Goal: Navigation & Orientation: Find specific page/section

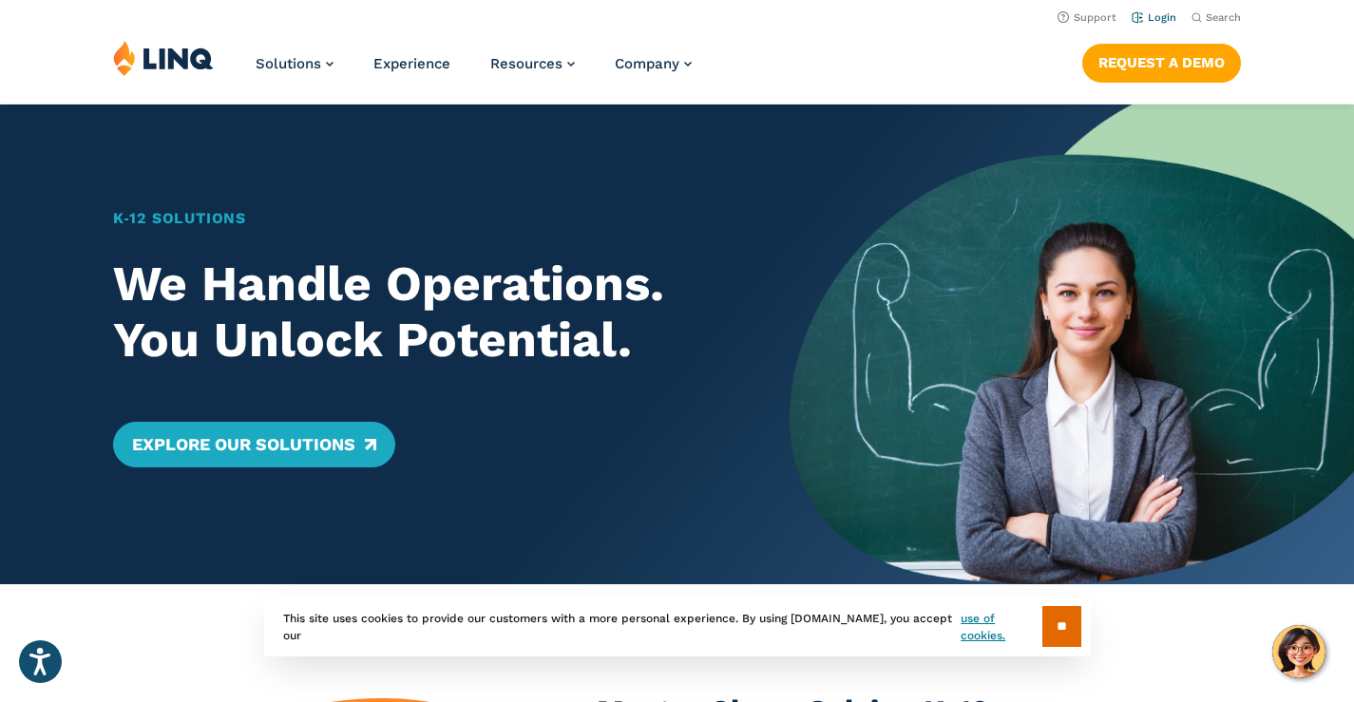
click at [1165, 22] on link "Login" at bounding box center [1154, 17] width 45 height 12
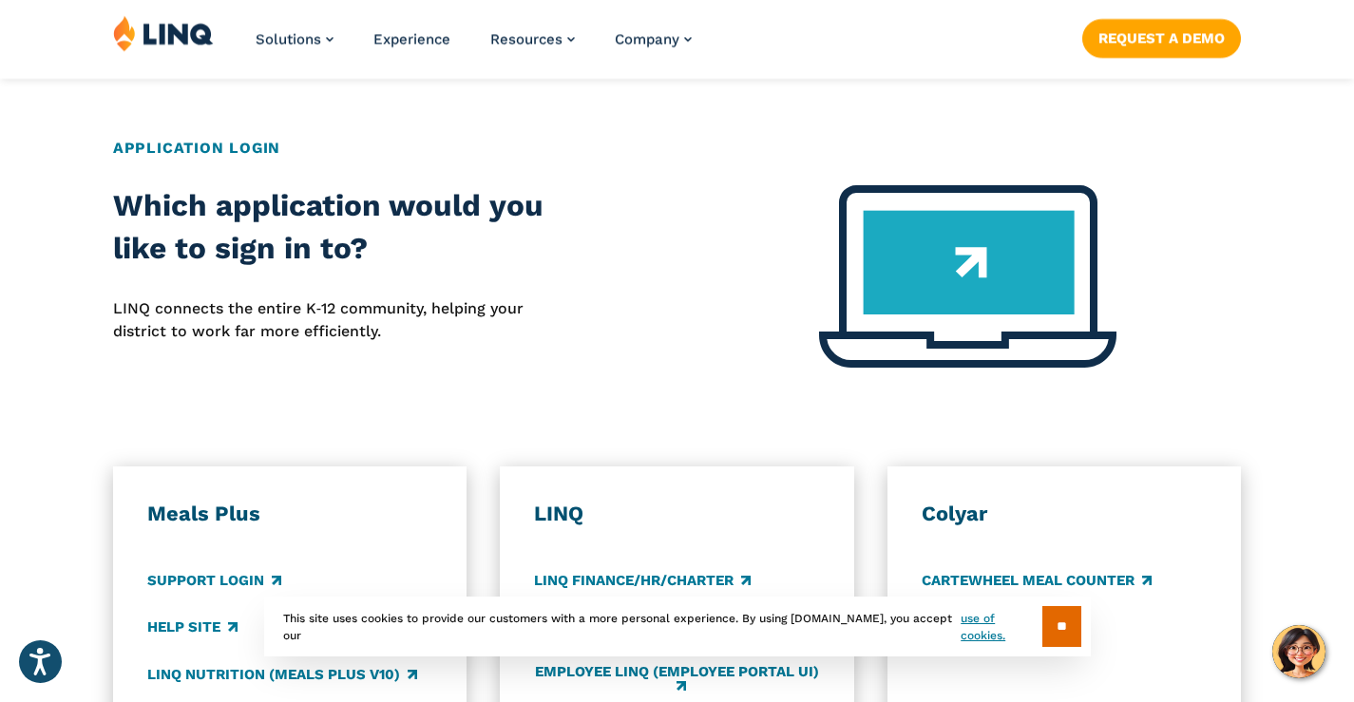
scroll to position [475, 0]
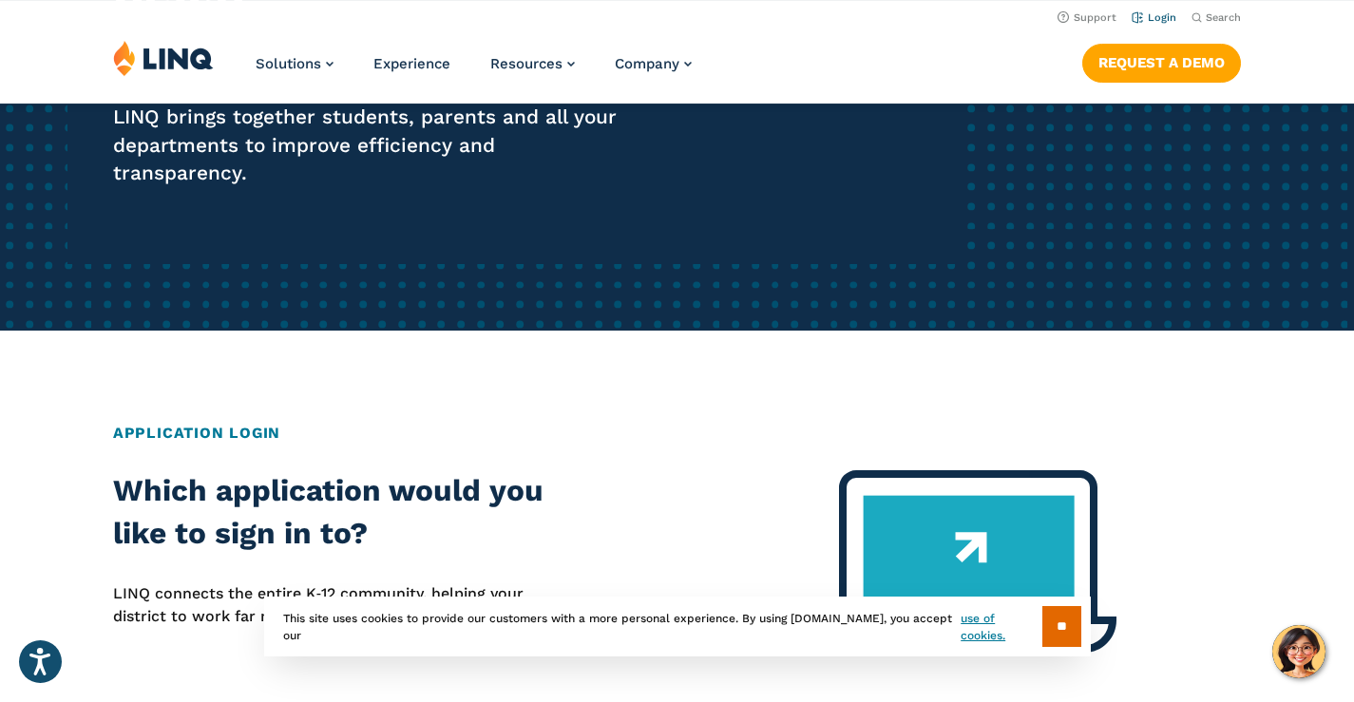
click at [1165, 12] on link "Login" at bounding box center [1154, 17] width 45 height 12
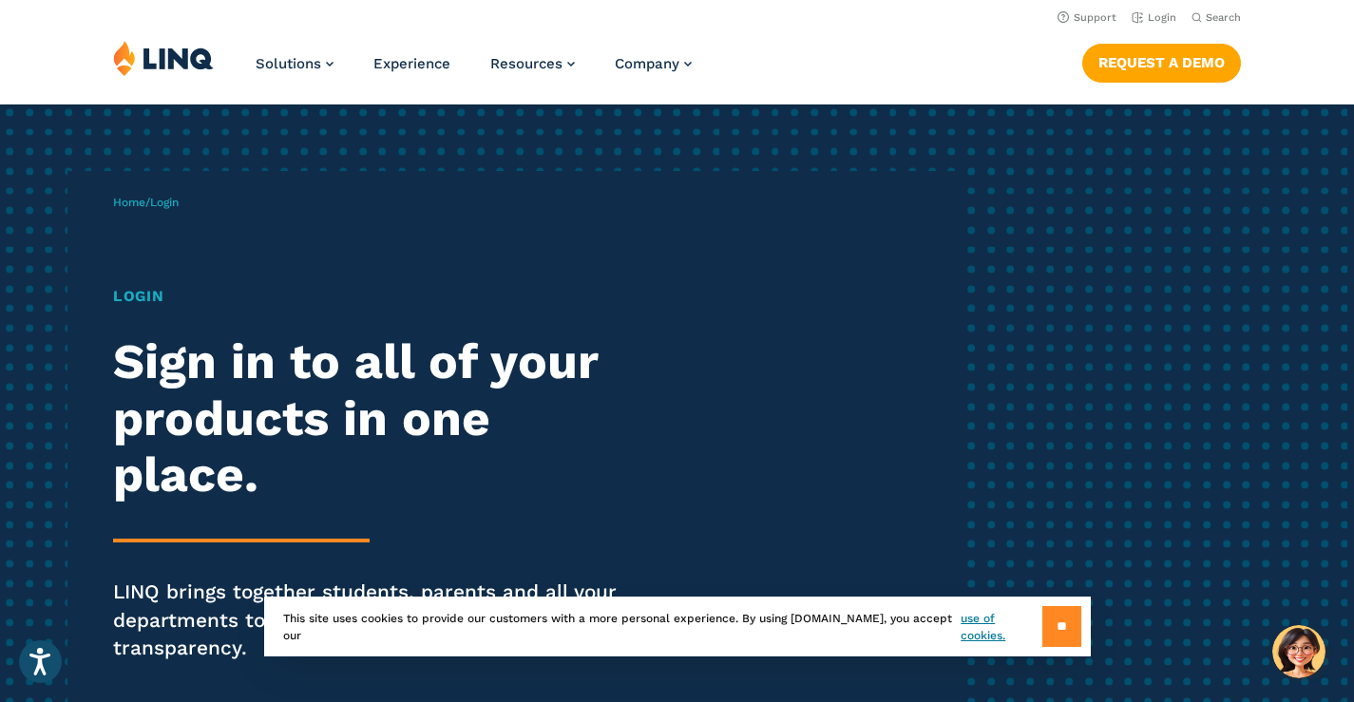
drag, startPoint x: 1061, startPoint y: 627, endPoint x: 1046, endPoint y: 616, distance: 19.0
click at [1060, 626] on input "**" at bounding box center [1061, 626] width 39 height 41
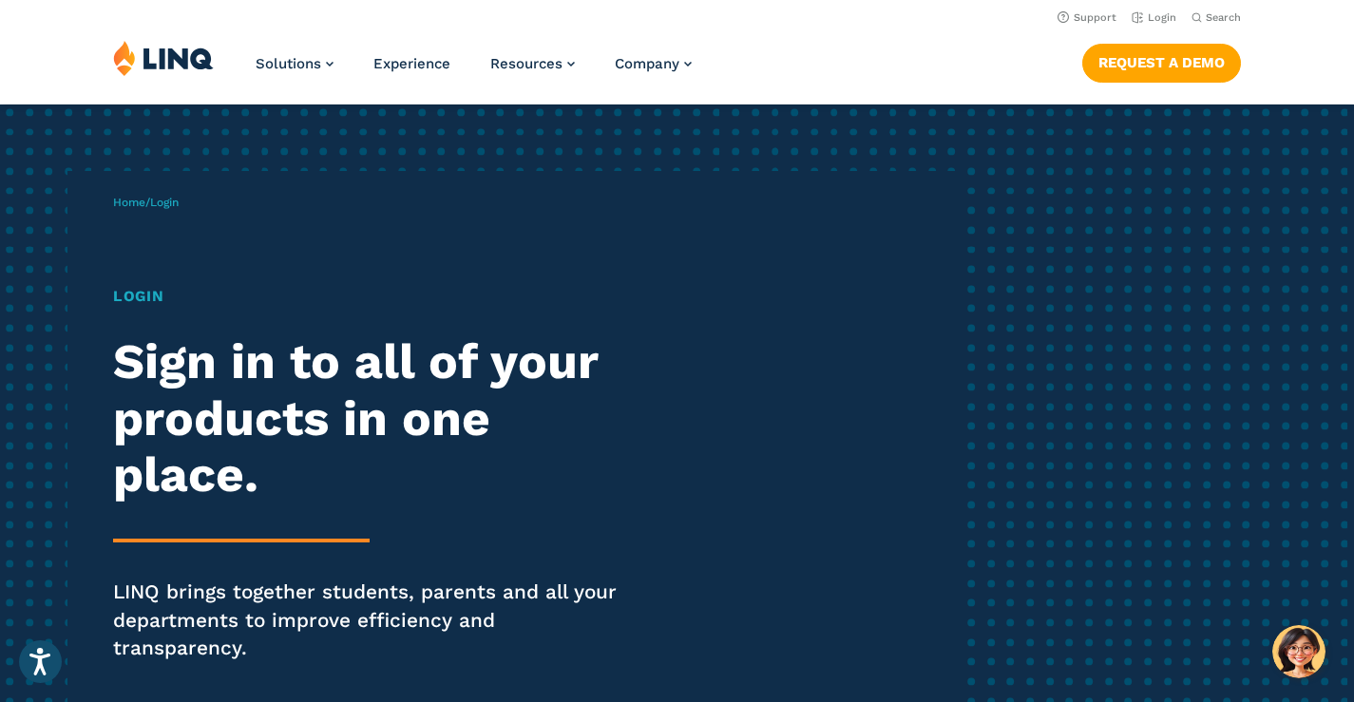
click at [149, 284] on div "Home / Login Login Sign in to all of your products in one place. LINQ brings to…" at bounding box center [536, 455] width 846 height 568
click at [144, 296] on h1 "Login" at bounding box center [374, 296] width 522 height 23
click at [179, 202] on span "Login" at bounding box center [164, 202] width 29 height 13
click at [1158, 12] on link "Login" at bounding box center [1154, 17] width 45 height 12
click at [133, 295] on h1 "Login" at bounding box center [374, 296] width 522 height 23
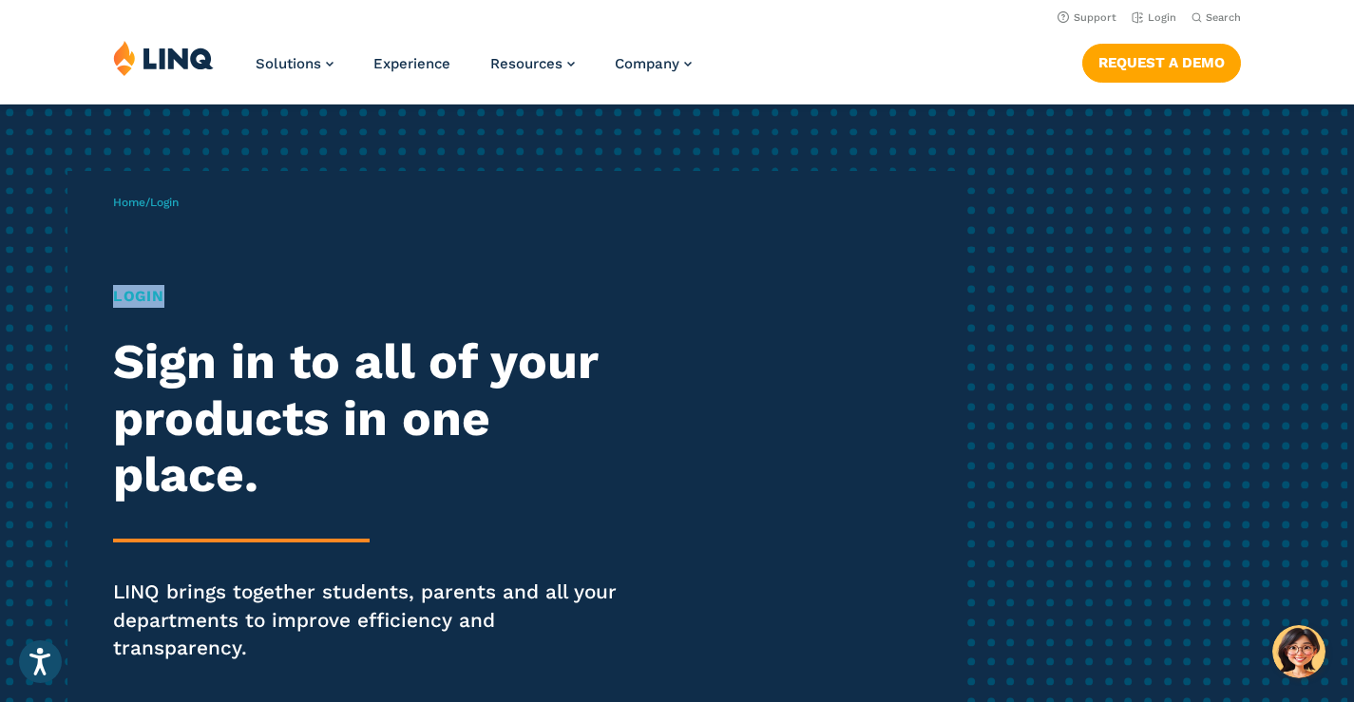
click at [133, 295] on h1 "Login" at bounding box center [374, 296] width 522 height 23
click at [444, 426] on h2 "Sign in to all of your products in one place." at bounding box center [374, 418] width 522 height 168
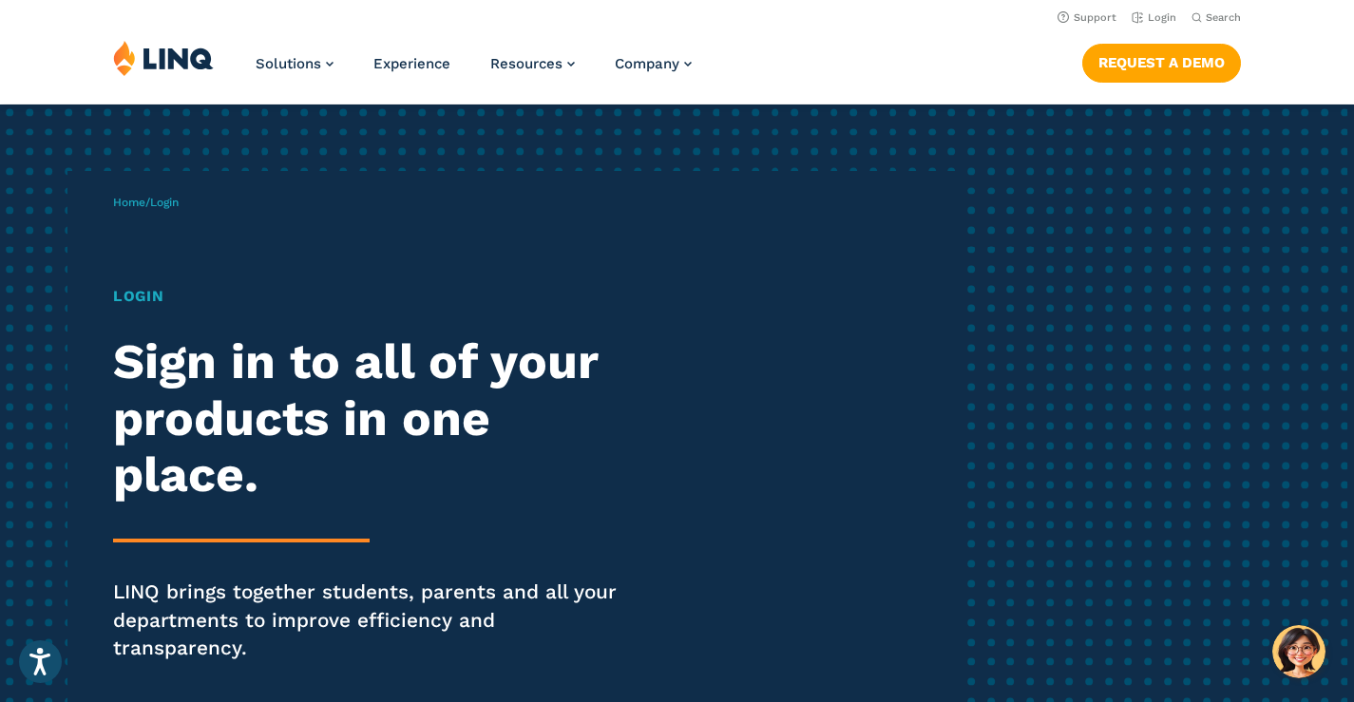
scroll to position [665, 0]
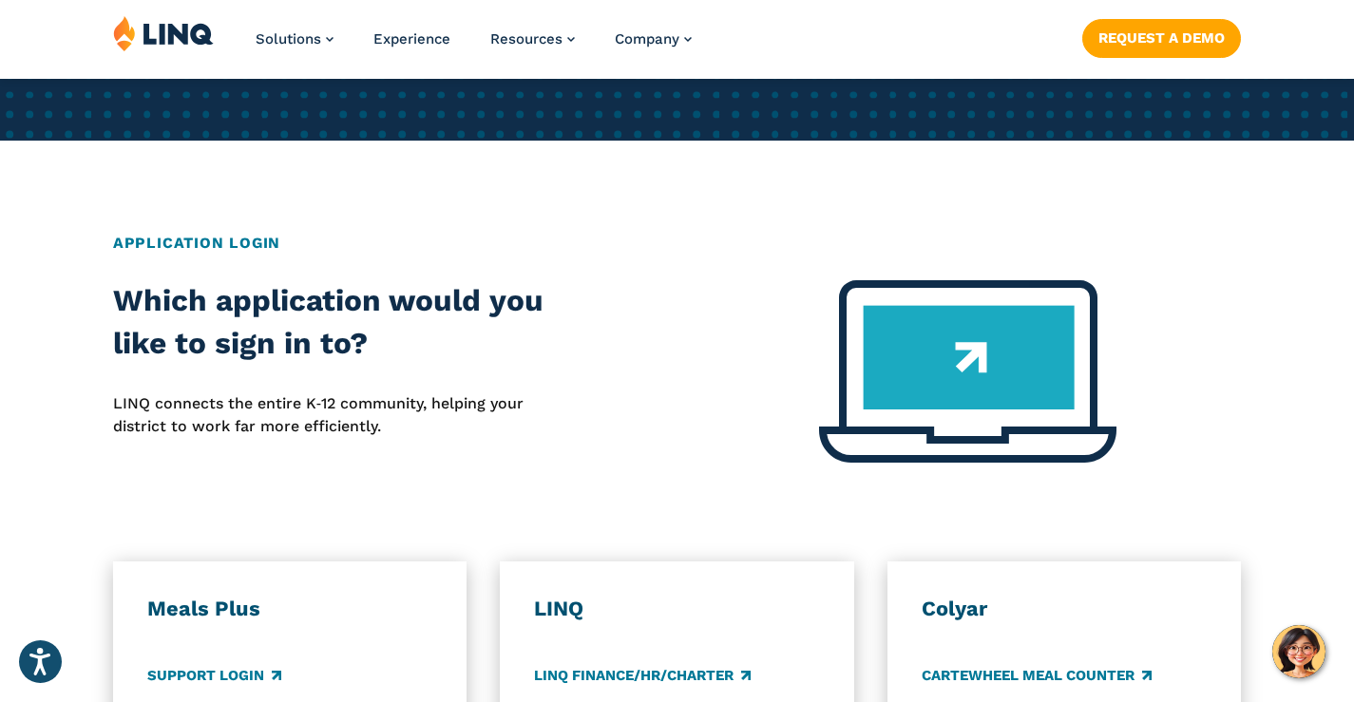
click at [956, 354] on img at bounding box center [967, 371] width 297 height 182
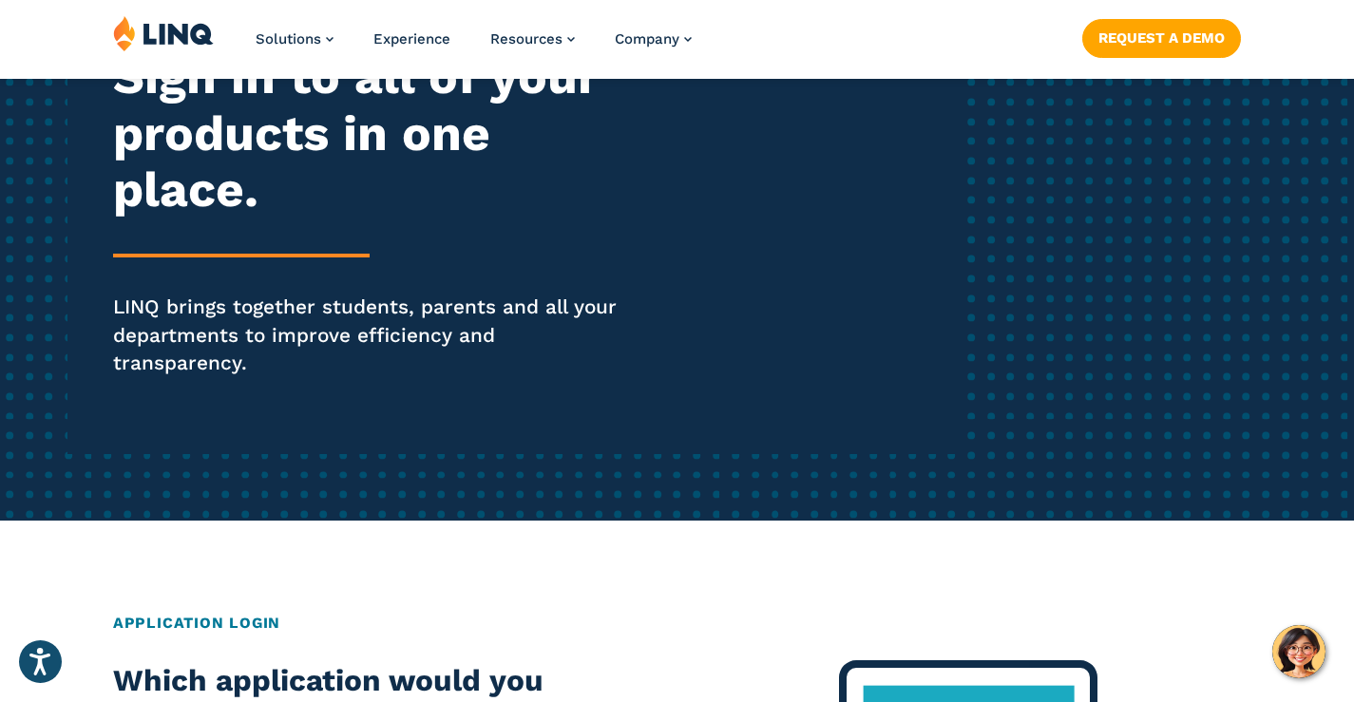
scroll to position [475, 0]
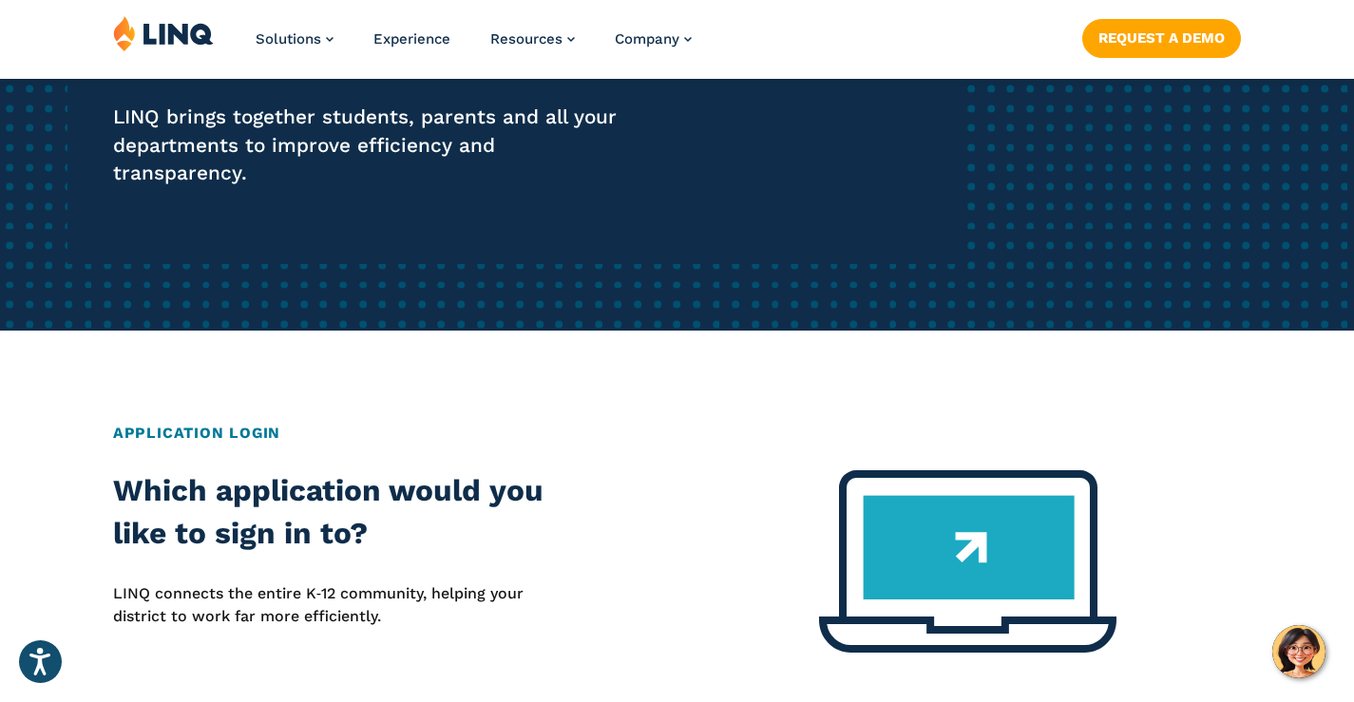
click at [183, 422] on h2 "Application Login" at bounding box center [677, 433] width 1128 height 23
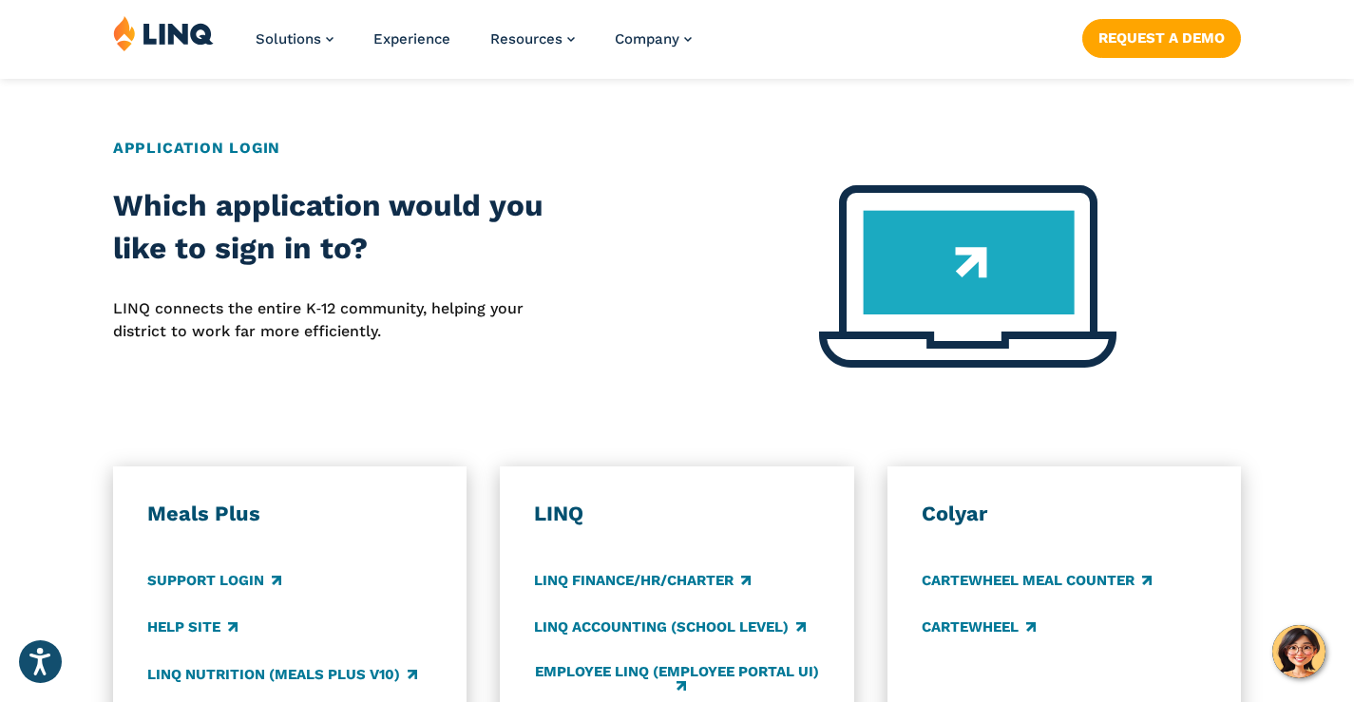
scroll to position [855, 0]
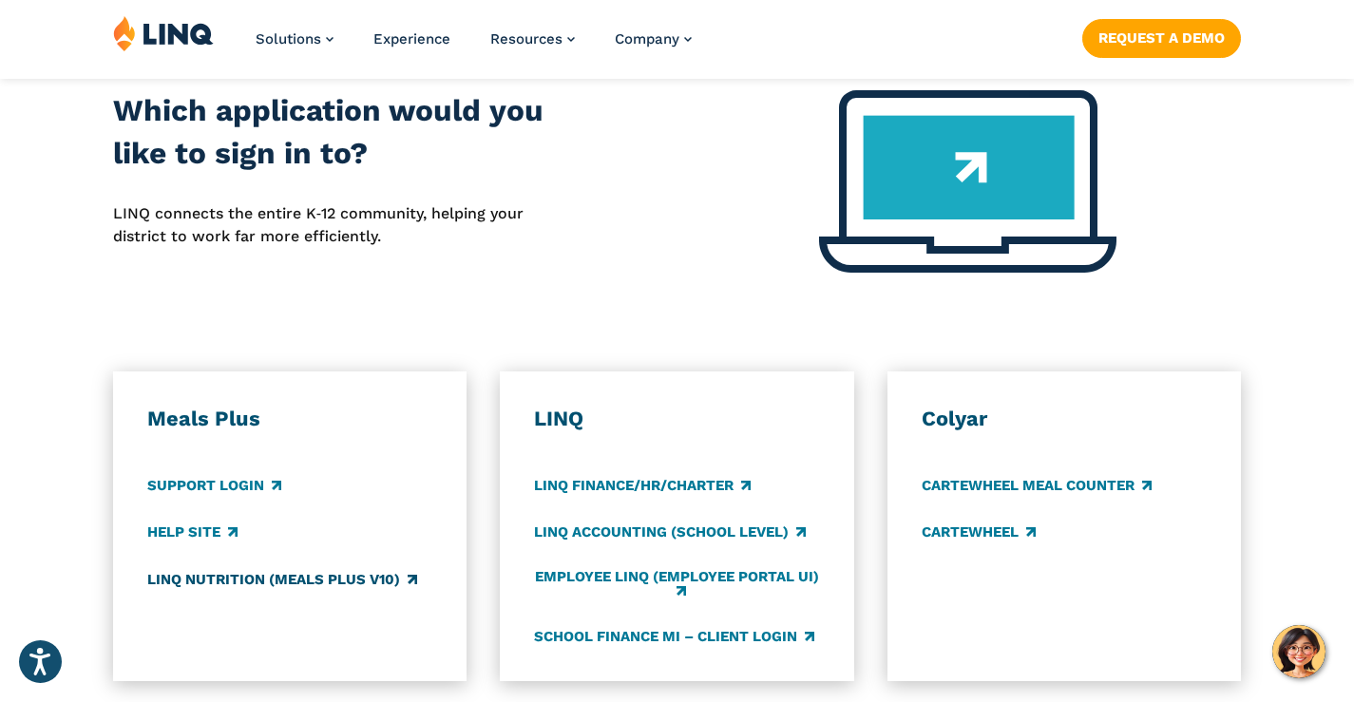
click at [181, 569] on link "LINQ Nutrition (Meals Plus v10)" at bounding box center [282, 579] width 270 height 21
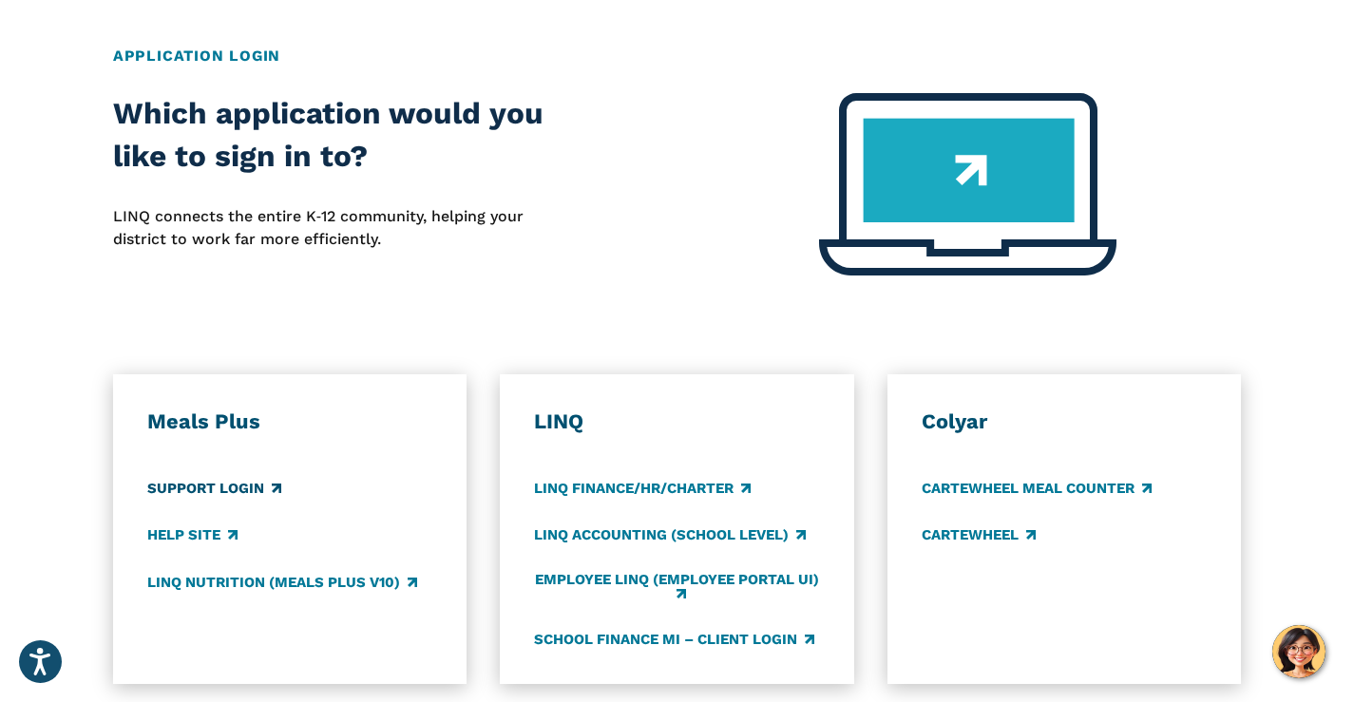
click at [172, 478] on link "Support Login" at bounding box center [214, 488] width 134 height 21
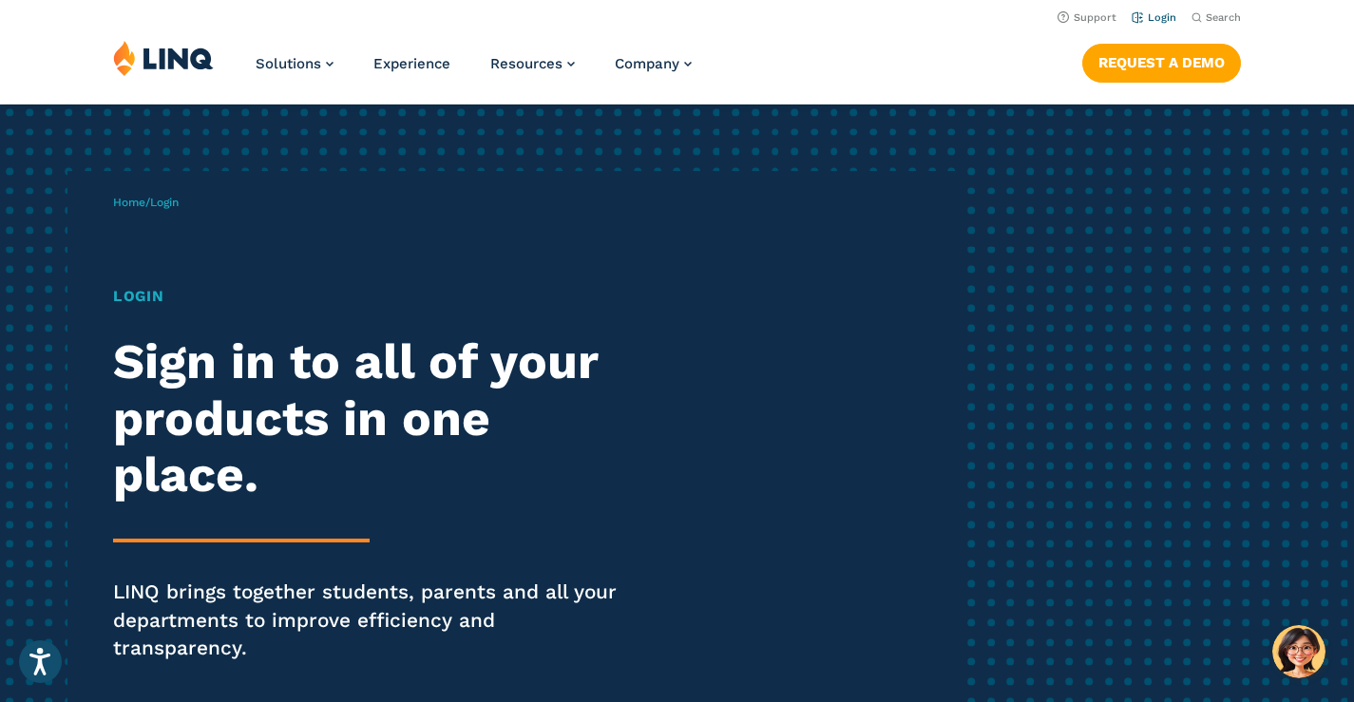
click at [1166, 19] on link "Login" at bounding box center [1154, 17] width 45 height 12
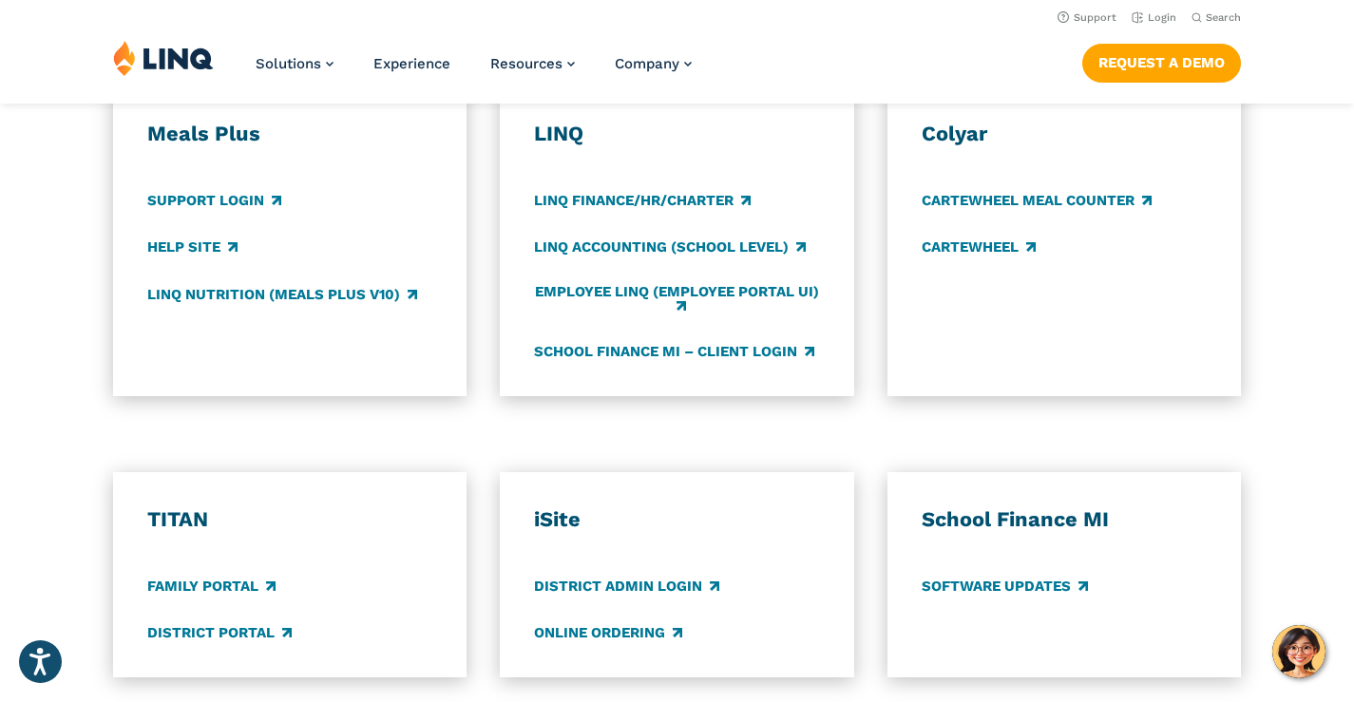
scroll to position [1045, 0]
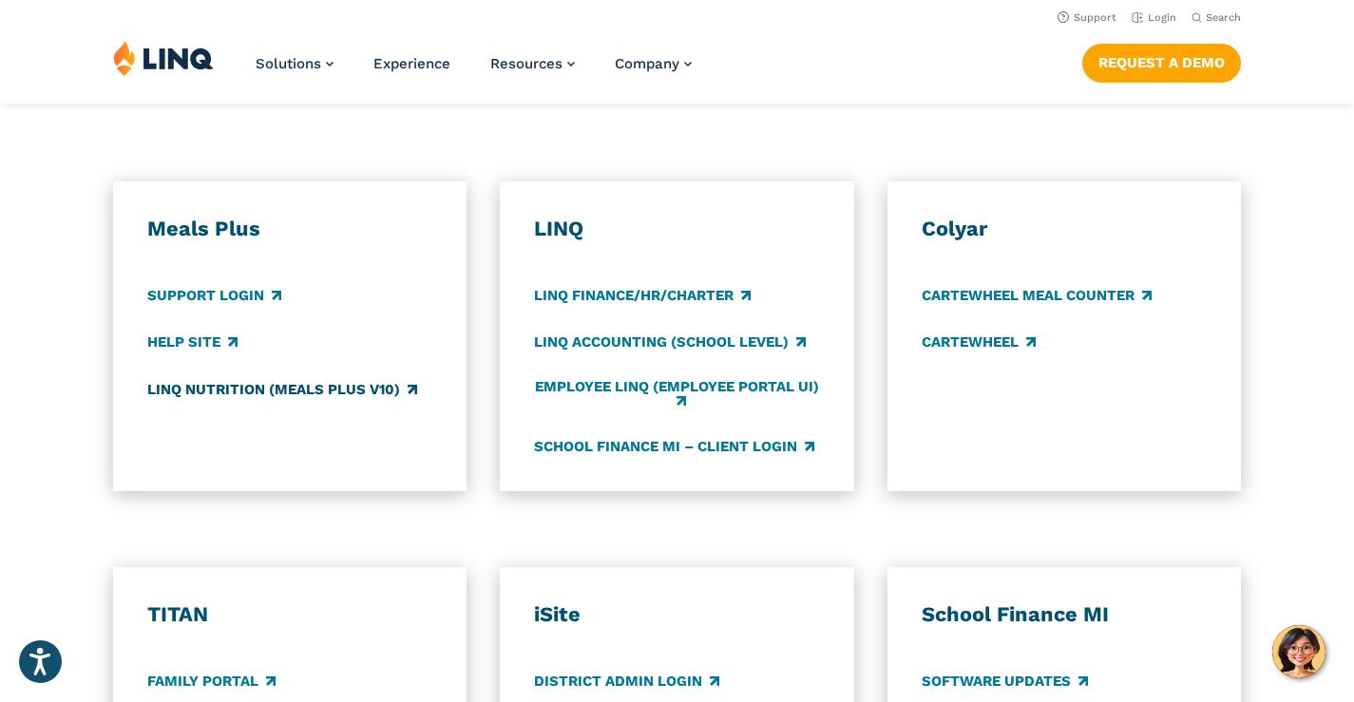
click at [247, 379] on link "LINQ Nutrition (Meals Plus v10)" at bounding box center [282, 389] width 270 height 21
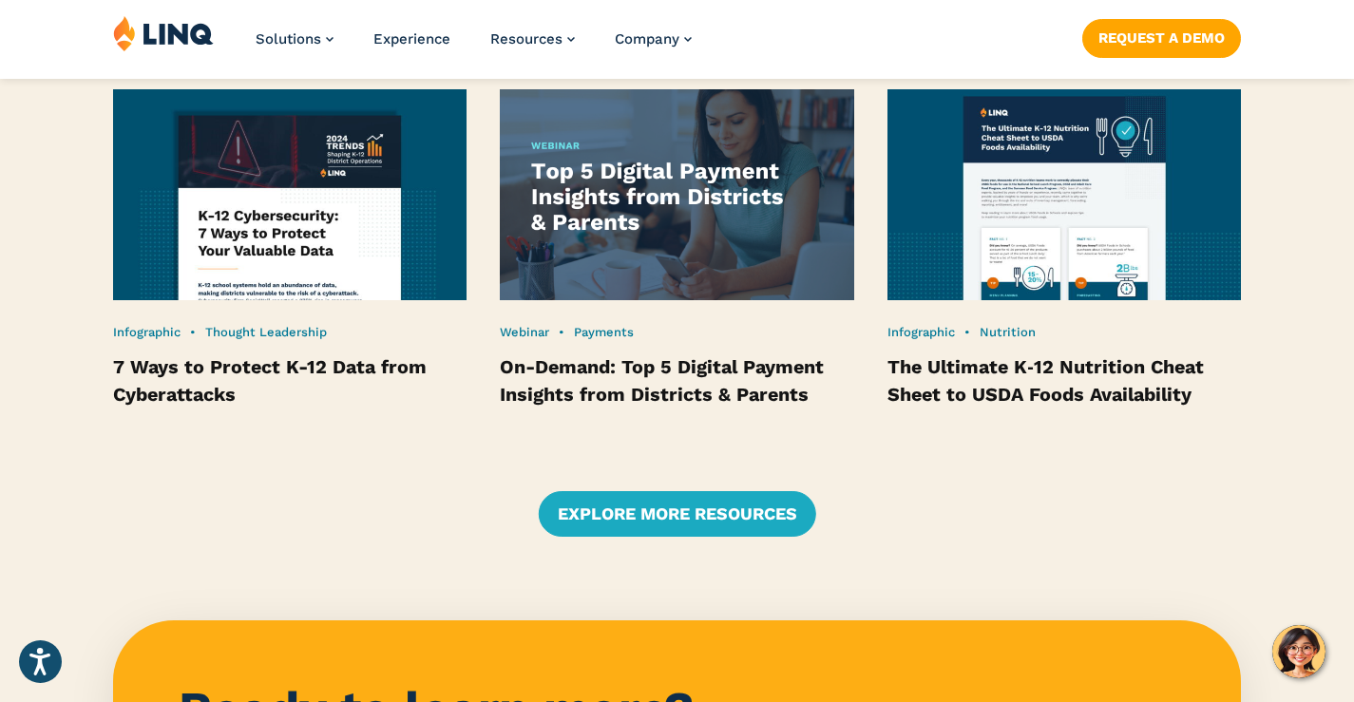
scroll to position [3896, 0]
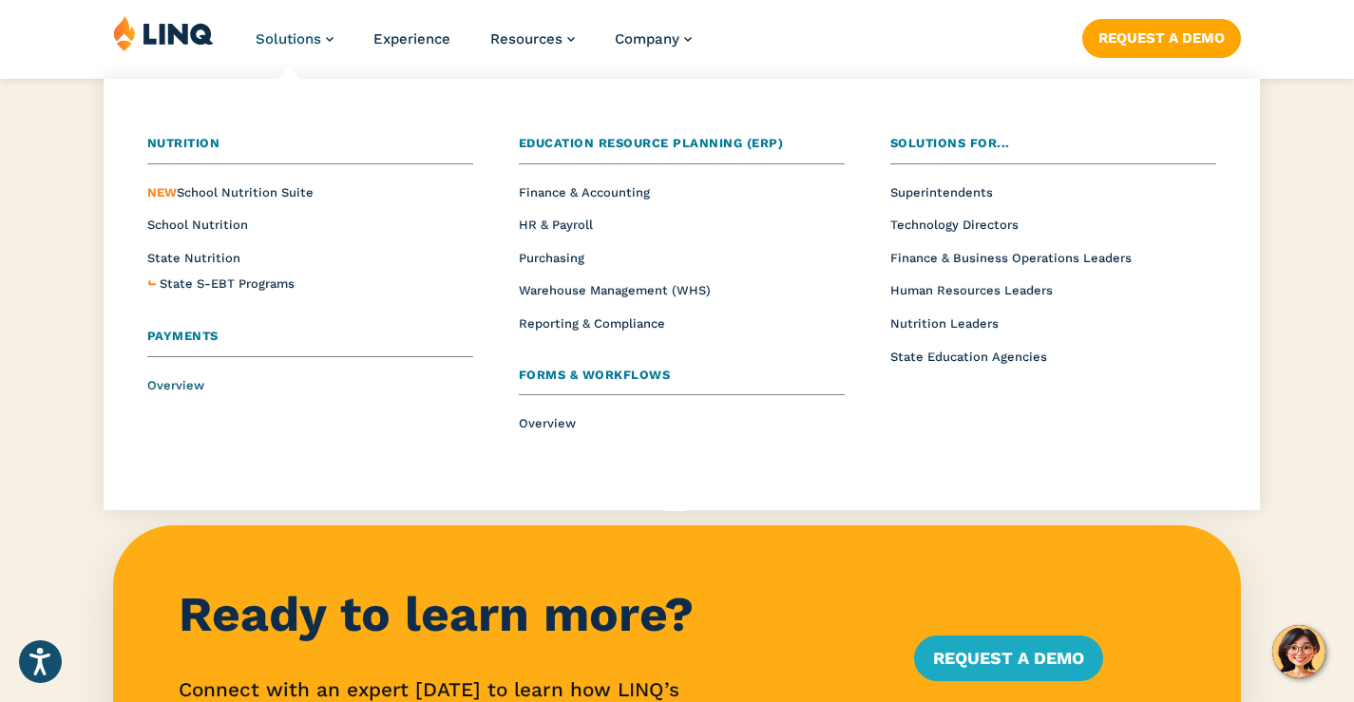
click at [171, 391] on span "Overview" at bounding box center [175, 385] width 57 height 14
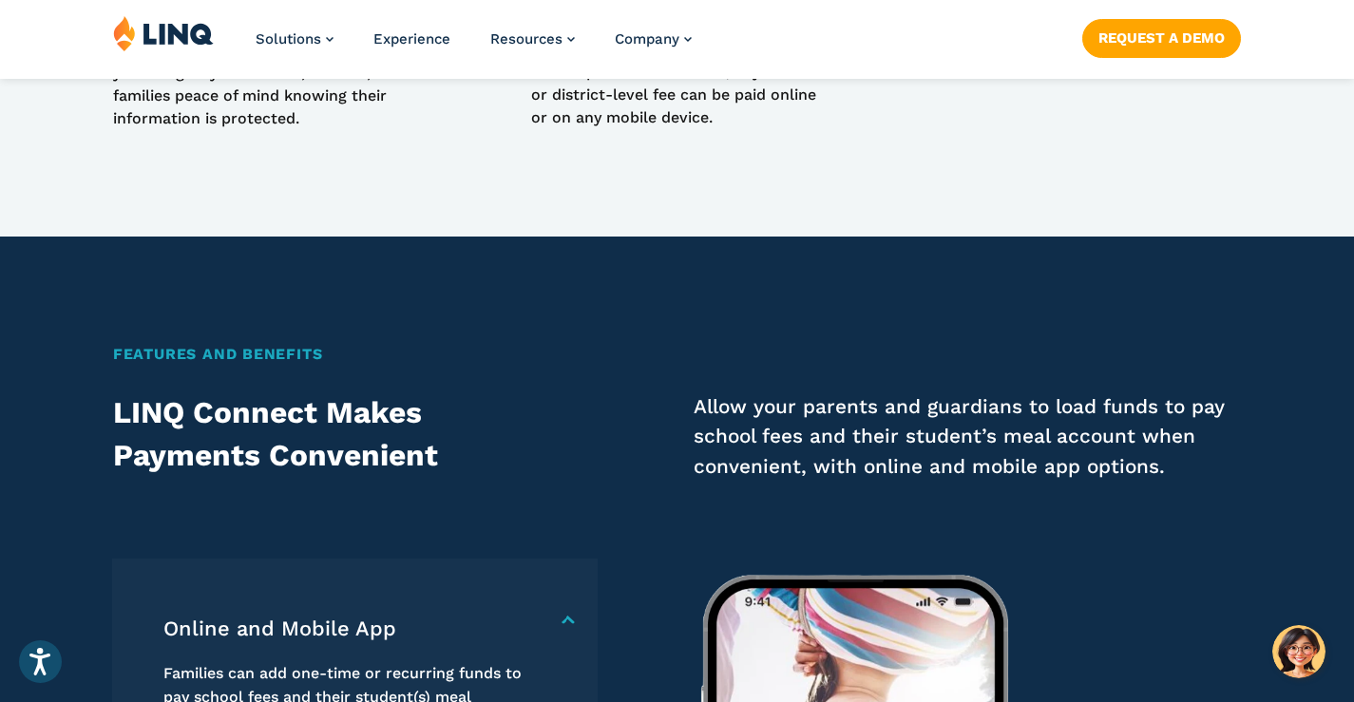
scroll to position [2566, 0]
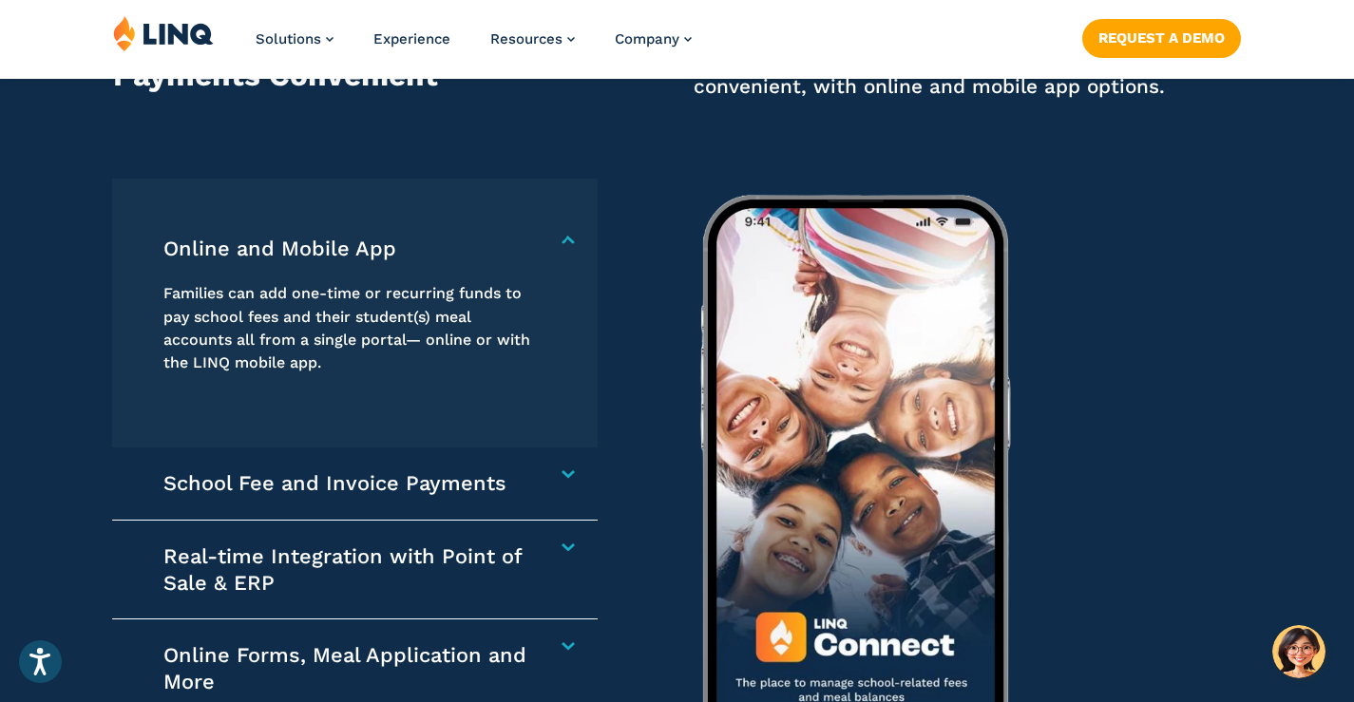
click at [531, 484] on h4 "School Fee and Invoice Payments" at bounding box center [347, 483] width 368 height 27
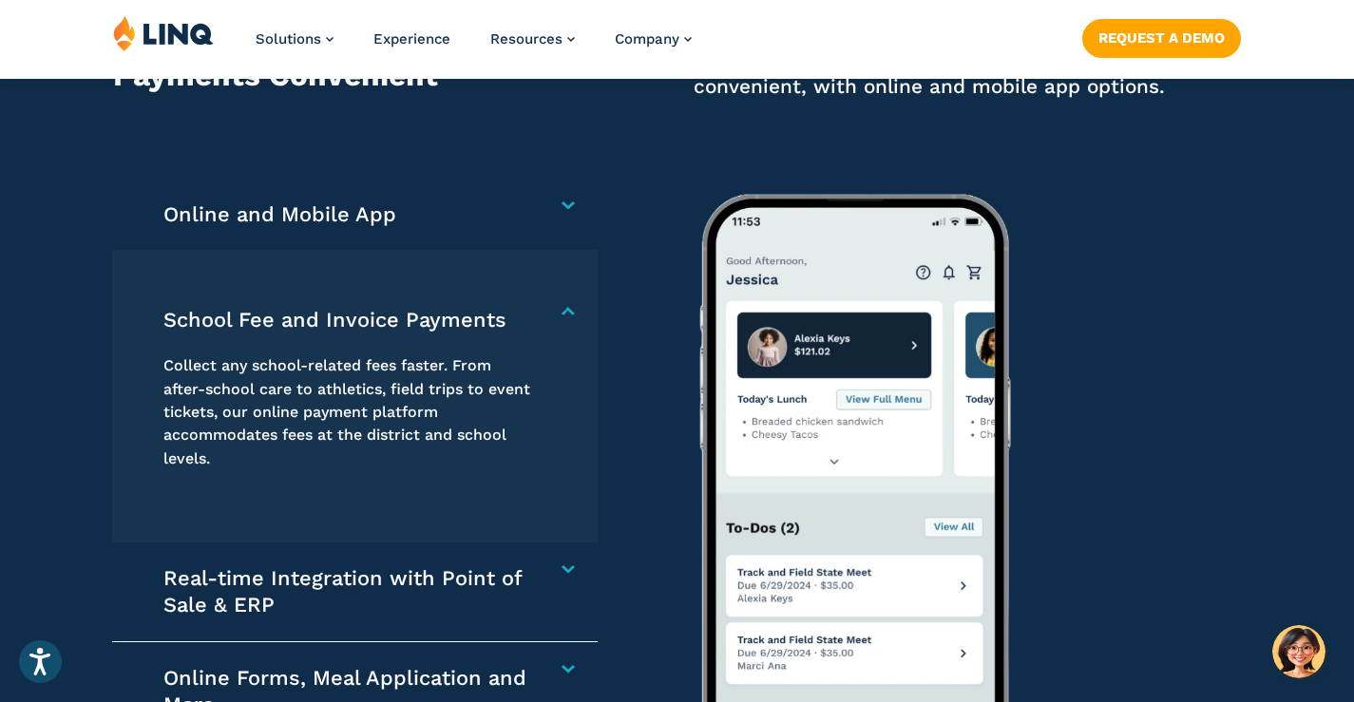
click at [361, 208] on h4 "Online and Mobile App" at bounding box center [347, 214] width 368 height 27
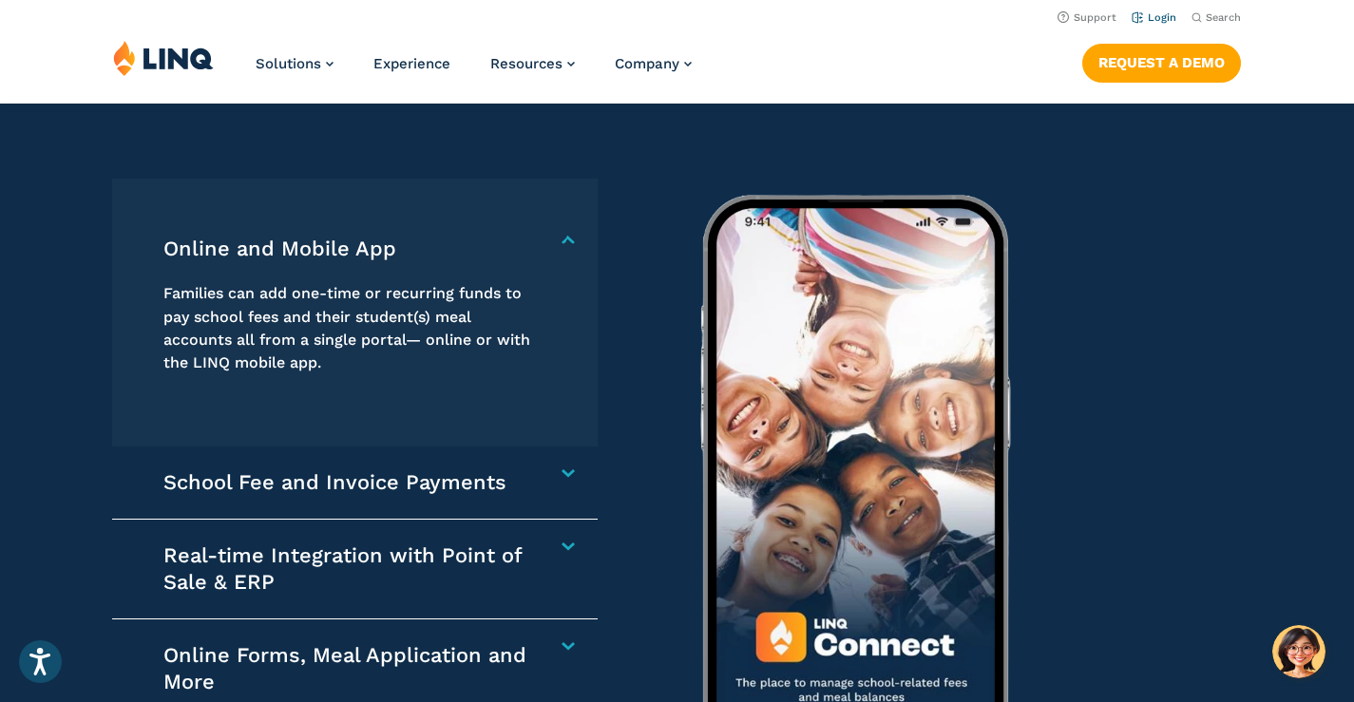
click at [1149, 10] on li "Login" at bounding box center [1154, 16] width 45 height 21
click at [1147, 24] on li "Login" at bounding box center [1154, 16] width 45 height 21
click at [1154, 20] on link "Login" at bounding box center [1154, 17] width 45 height 12
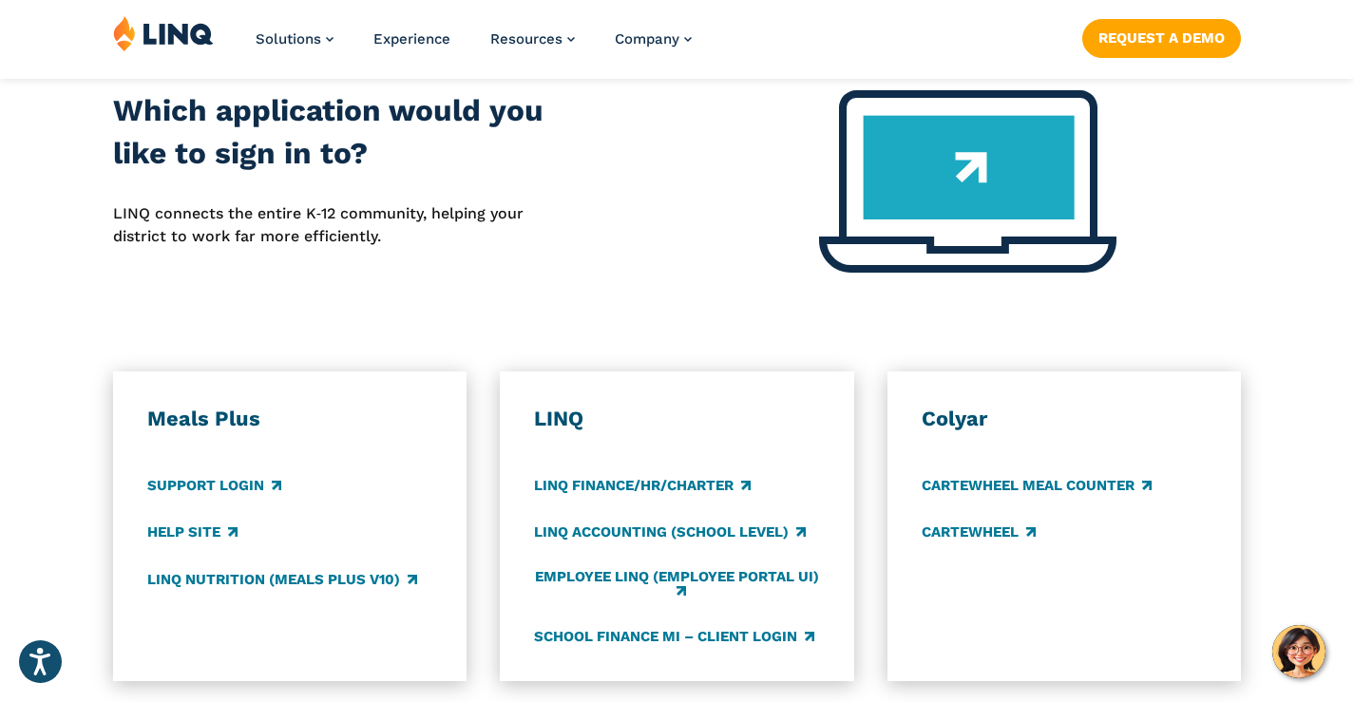
scroll to position [950, 0]
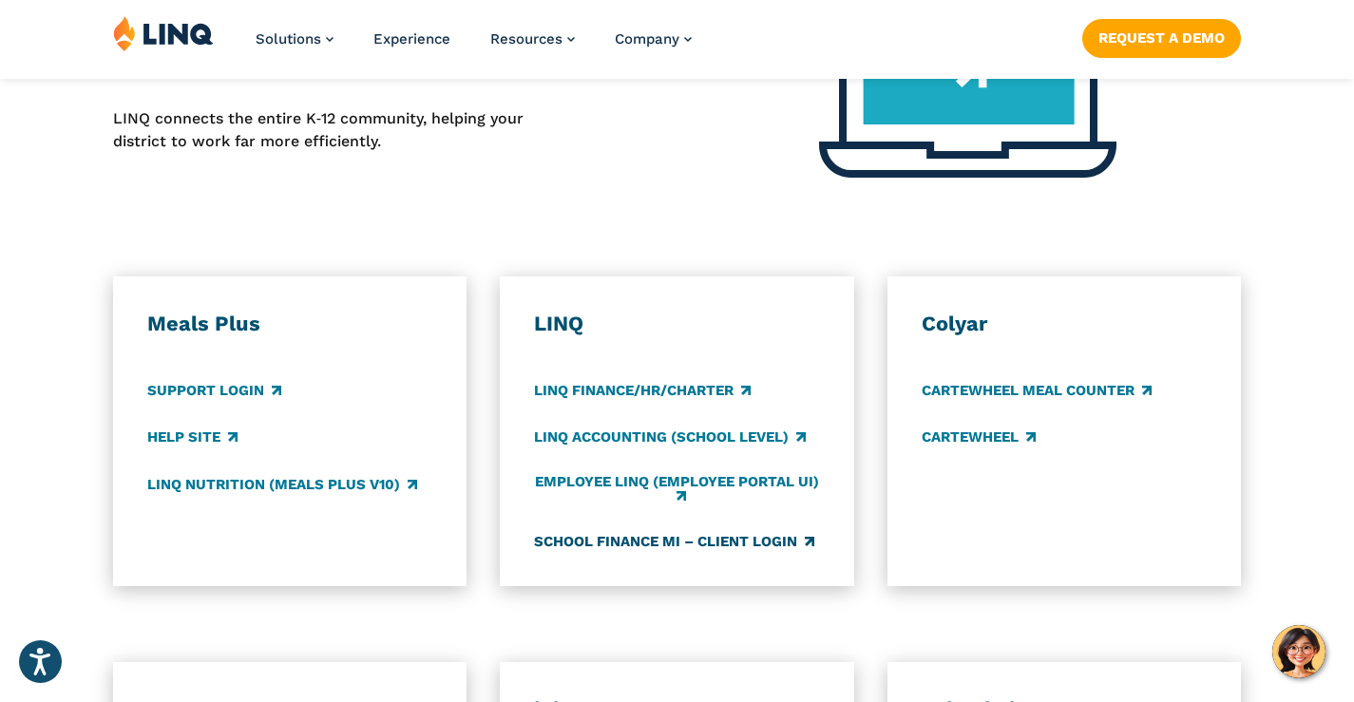
click at [616, 531] on link "School Finance MI – Client Login" at bounding box center [674, 541] width 280 height 21
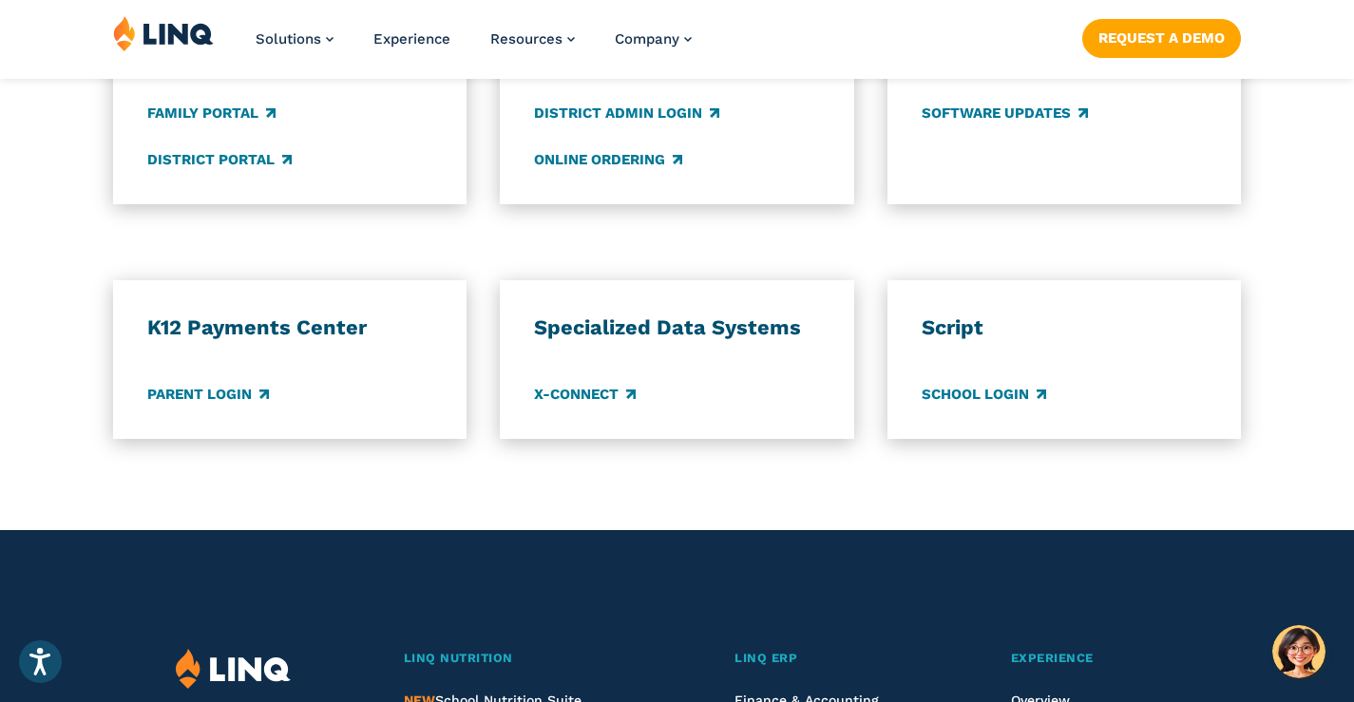
scroll to position [1709, 0]
